Goal: Information Seeking & Learning: Learn about a topic

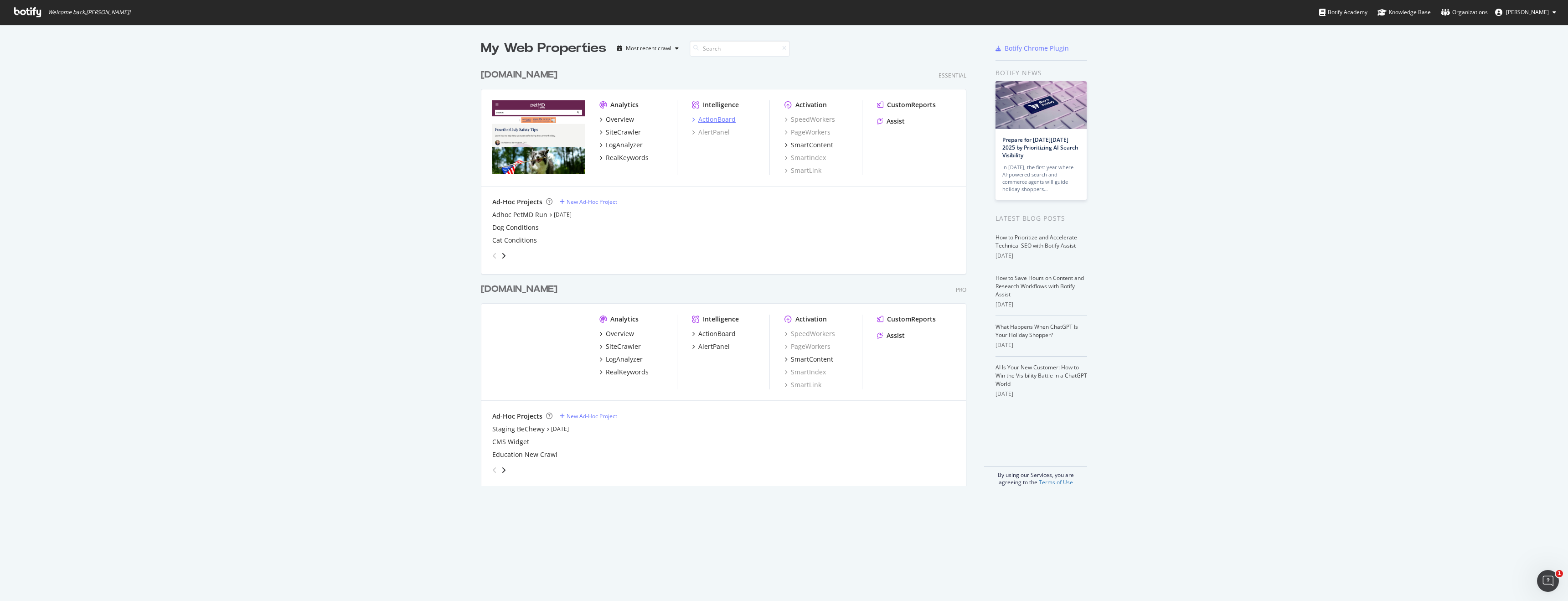
click at [727, 122] on div "ActionBoard" at bounding box center [716, 119] width 37 height 9
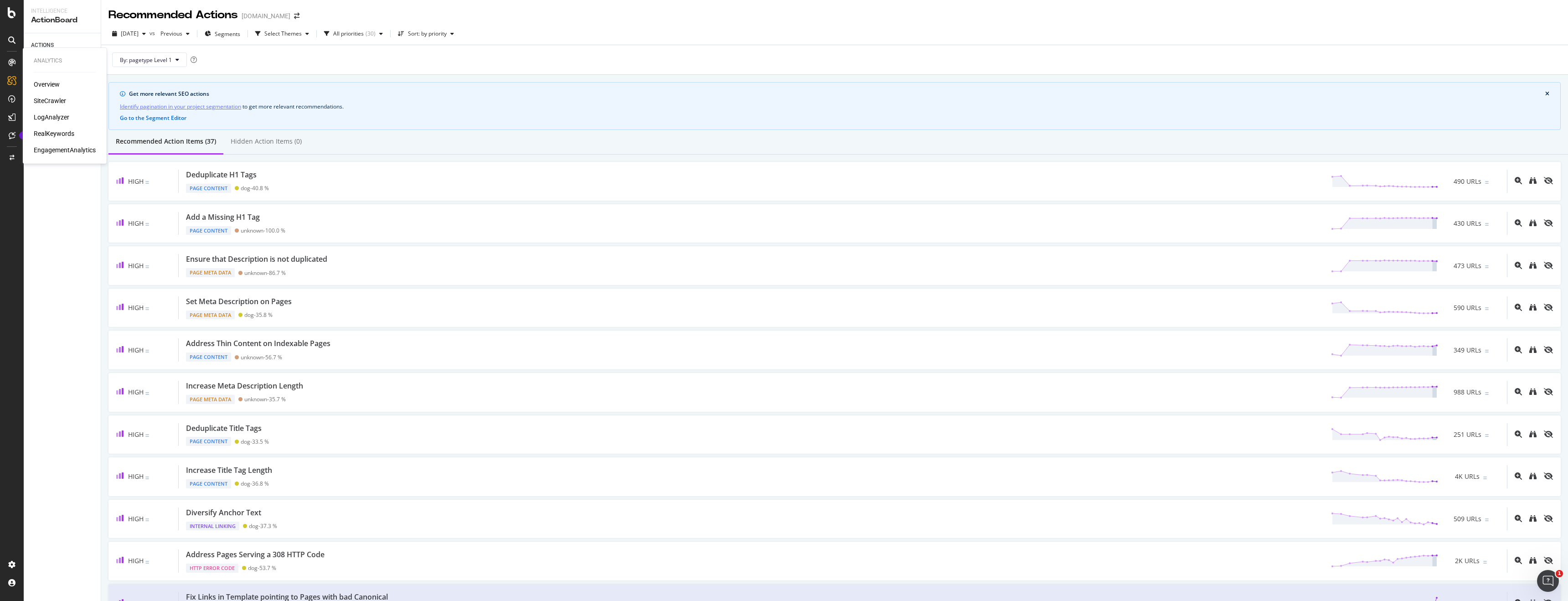
click at [39, 88] on div "Overview" at bounding box center [46, 84] width 26 height 9
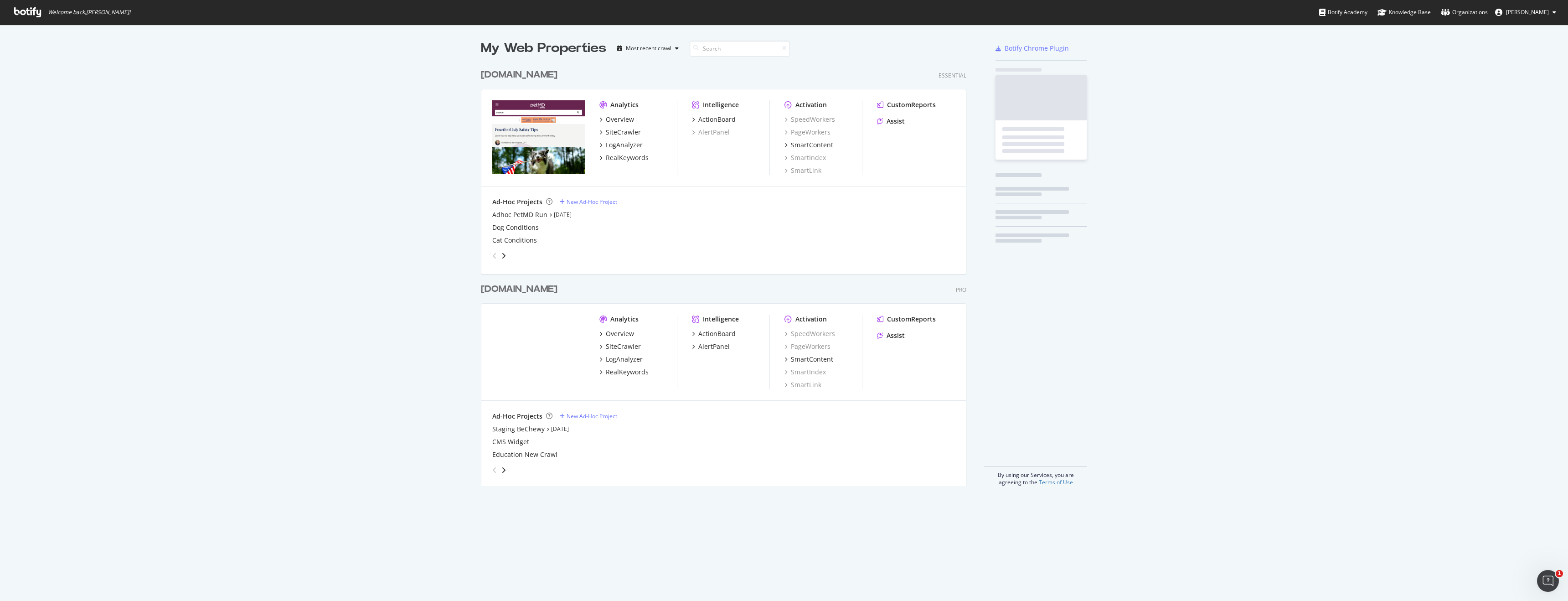
scroll to position [601, 1568]
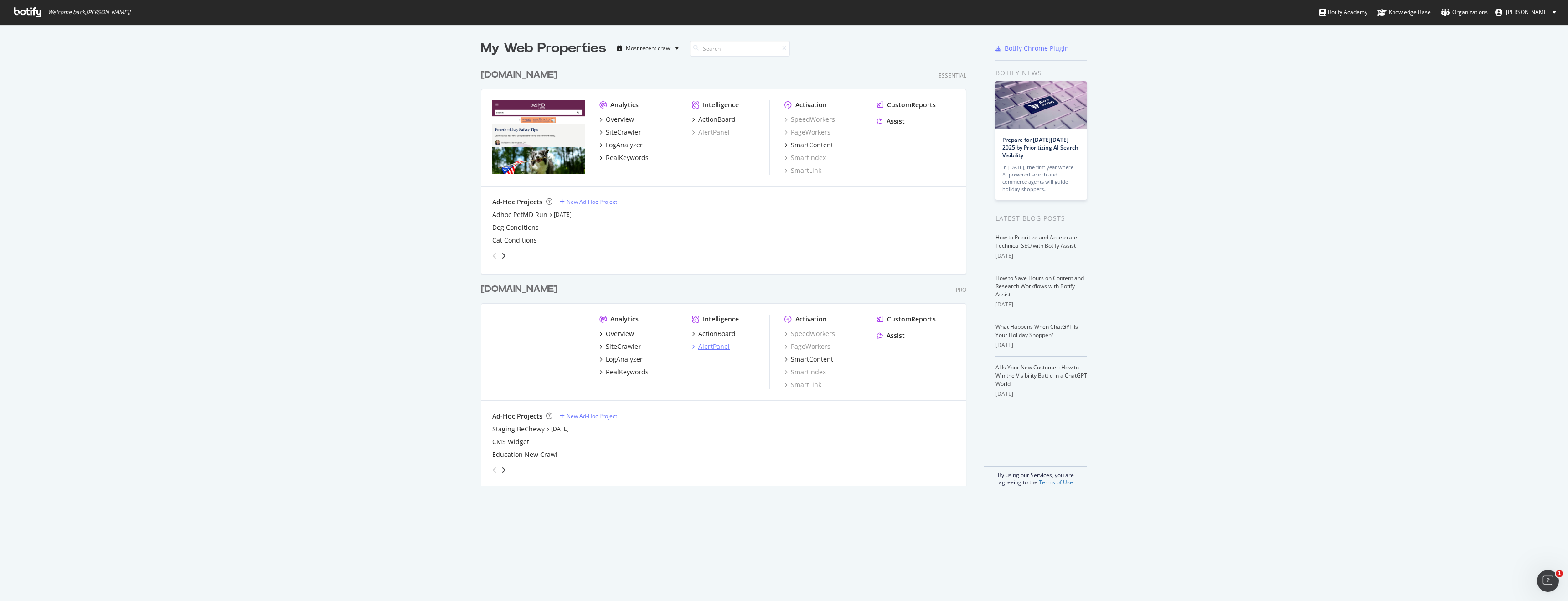
click at [719, 347] on div "AlertPanel" at bounding box center [713, 346] width 32 height 9
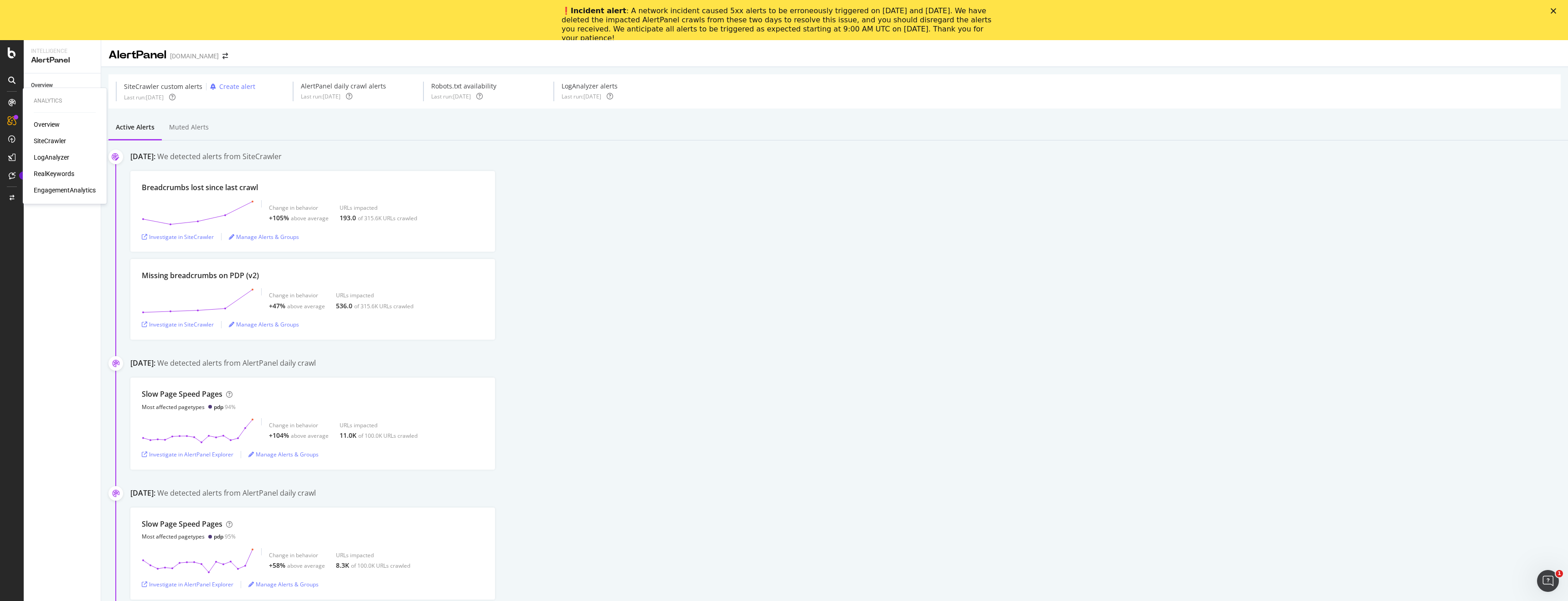
click at [45, 137] on div "SiteCrawler" at bounding box center [50, 141] width 33 height 9
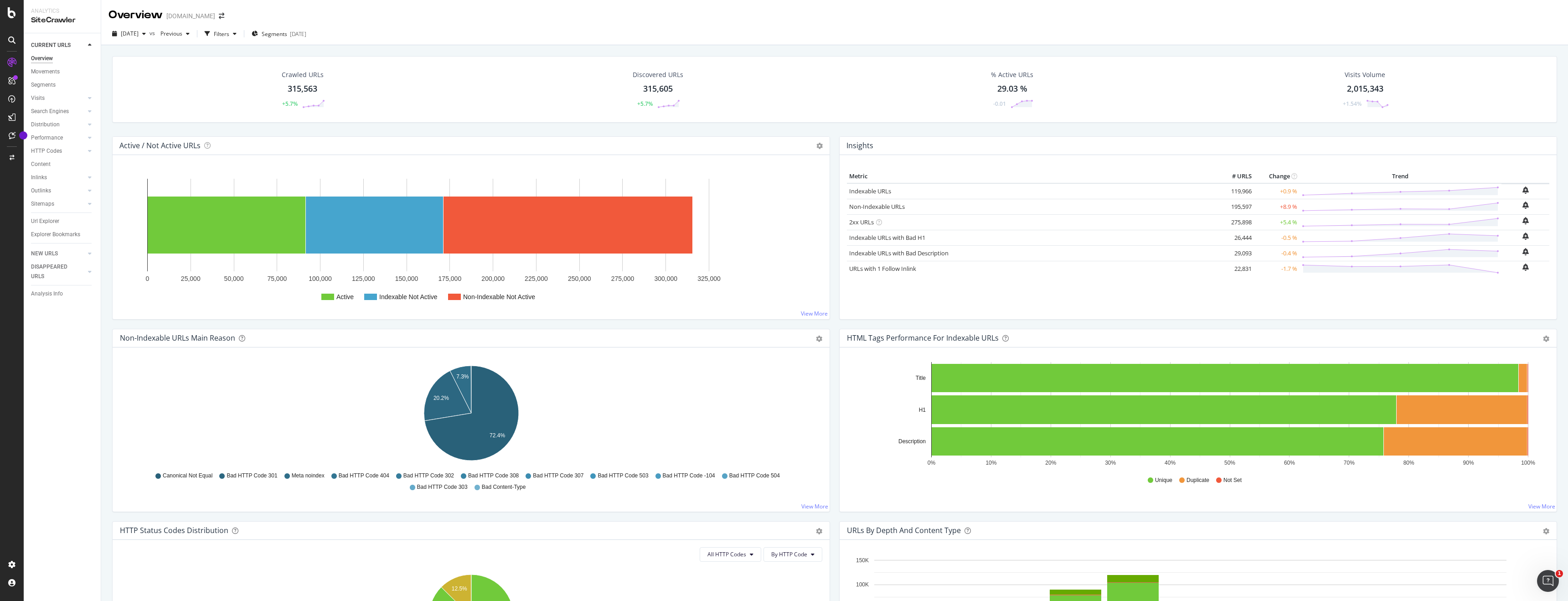
click at [1242, 206] on td "195,597" at bounding box center [1236, 206] width 36 height 15
click at [902, 205] on link "Non-Indexable URLs" at bounding box center [877, 206] width 56 height 8
click at [52, 250] on div "NEW URLS" at bounding box center [44, 253] width 27 height 10
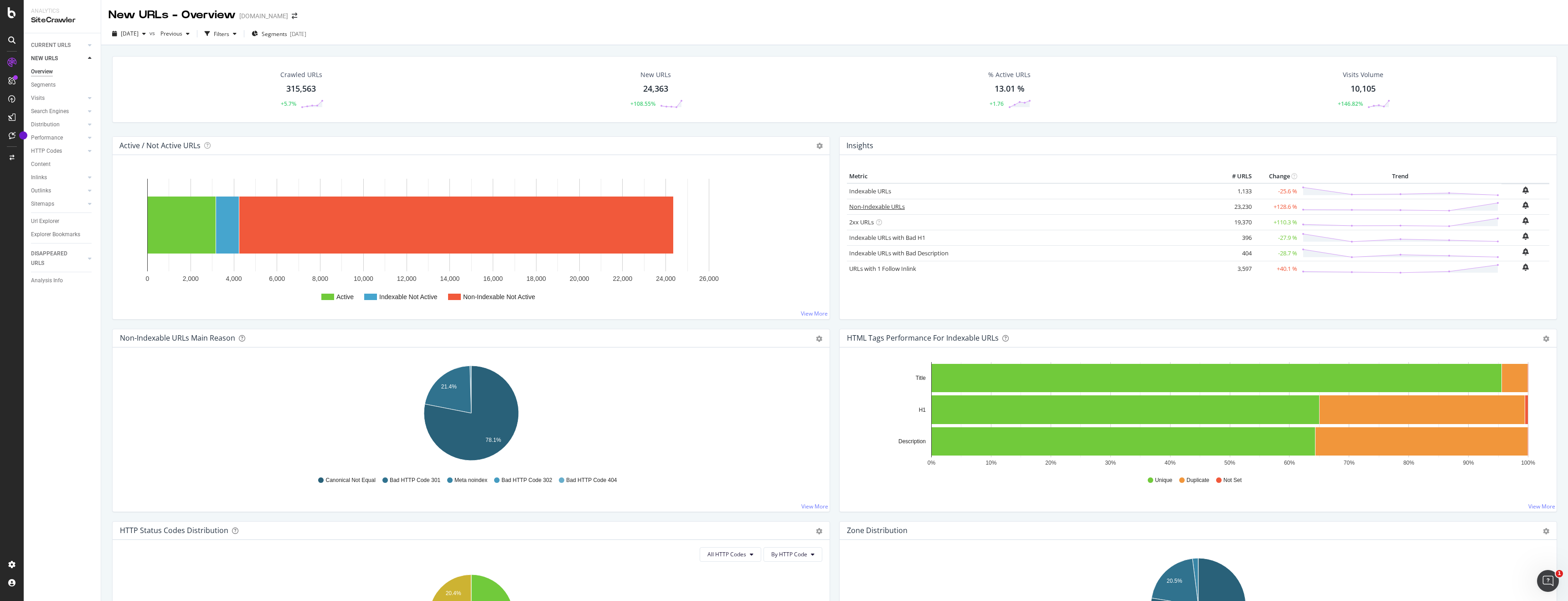
click at [895, 206] on link "Non-Indexable URLs" at bounding box center [877, 206] width 56 height 8
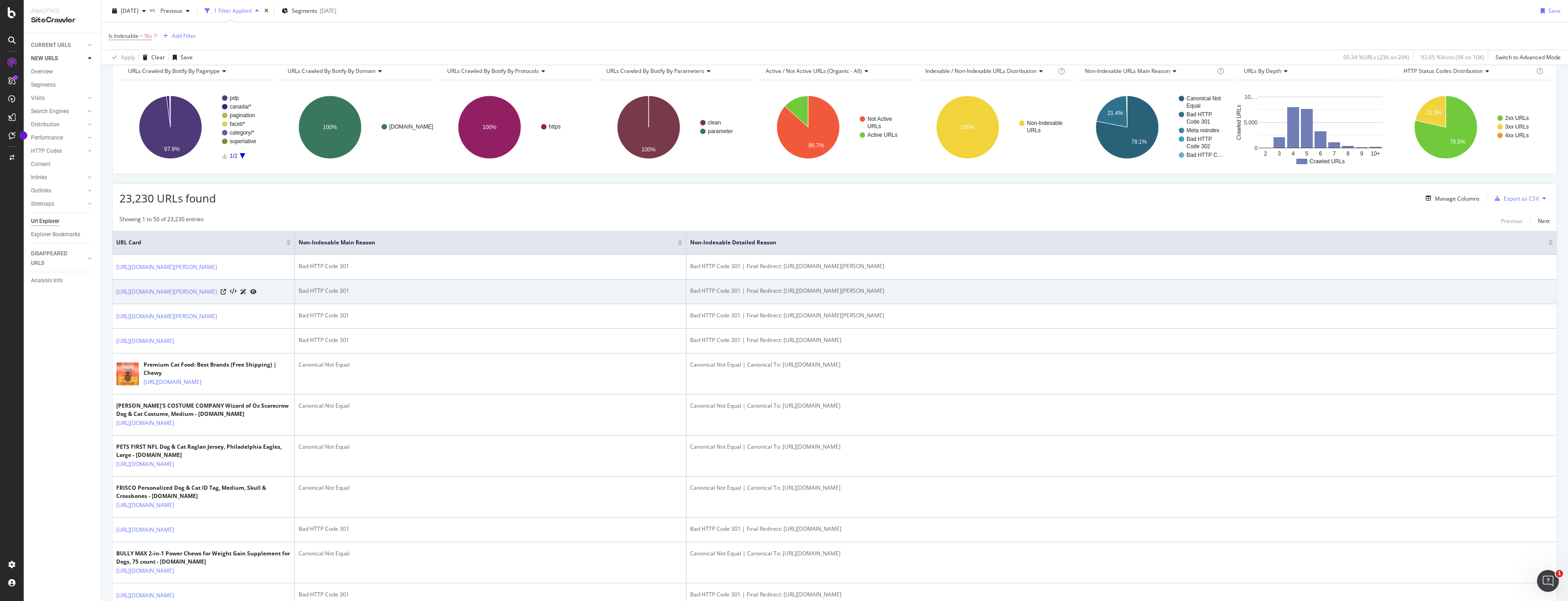
scroll to position [59, 0]
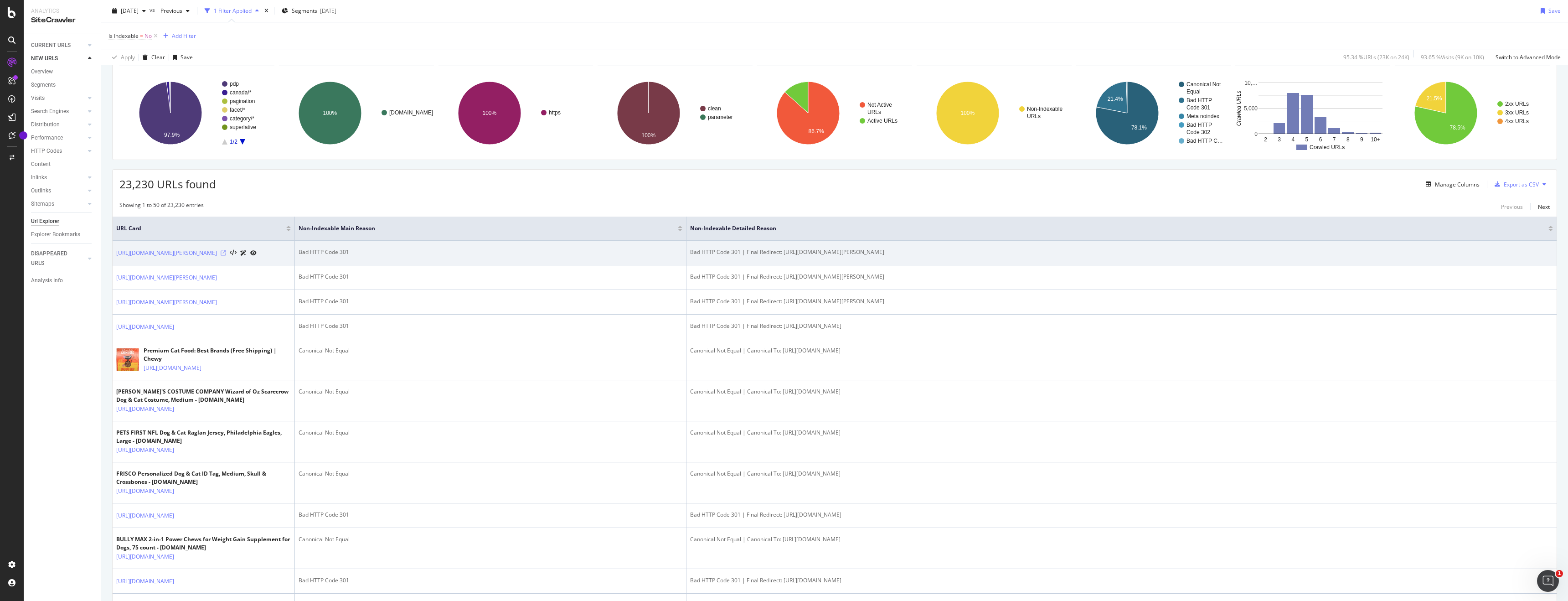
click at [226, 256] on icon at bounding box center [223, 253] width 5 height 5
